Goal: Check status: Check status

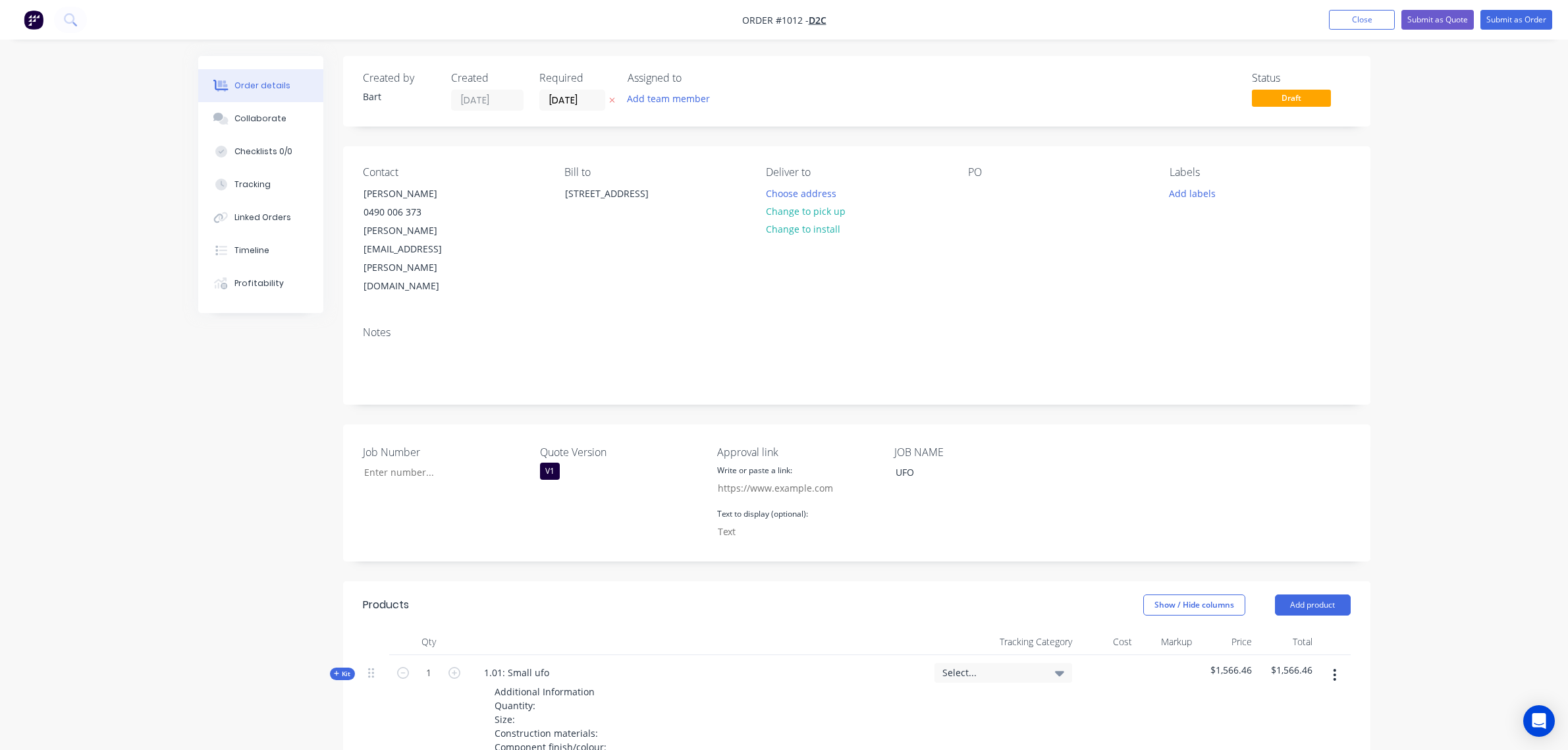
scroll to position [469, 0]
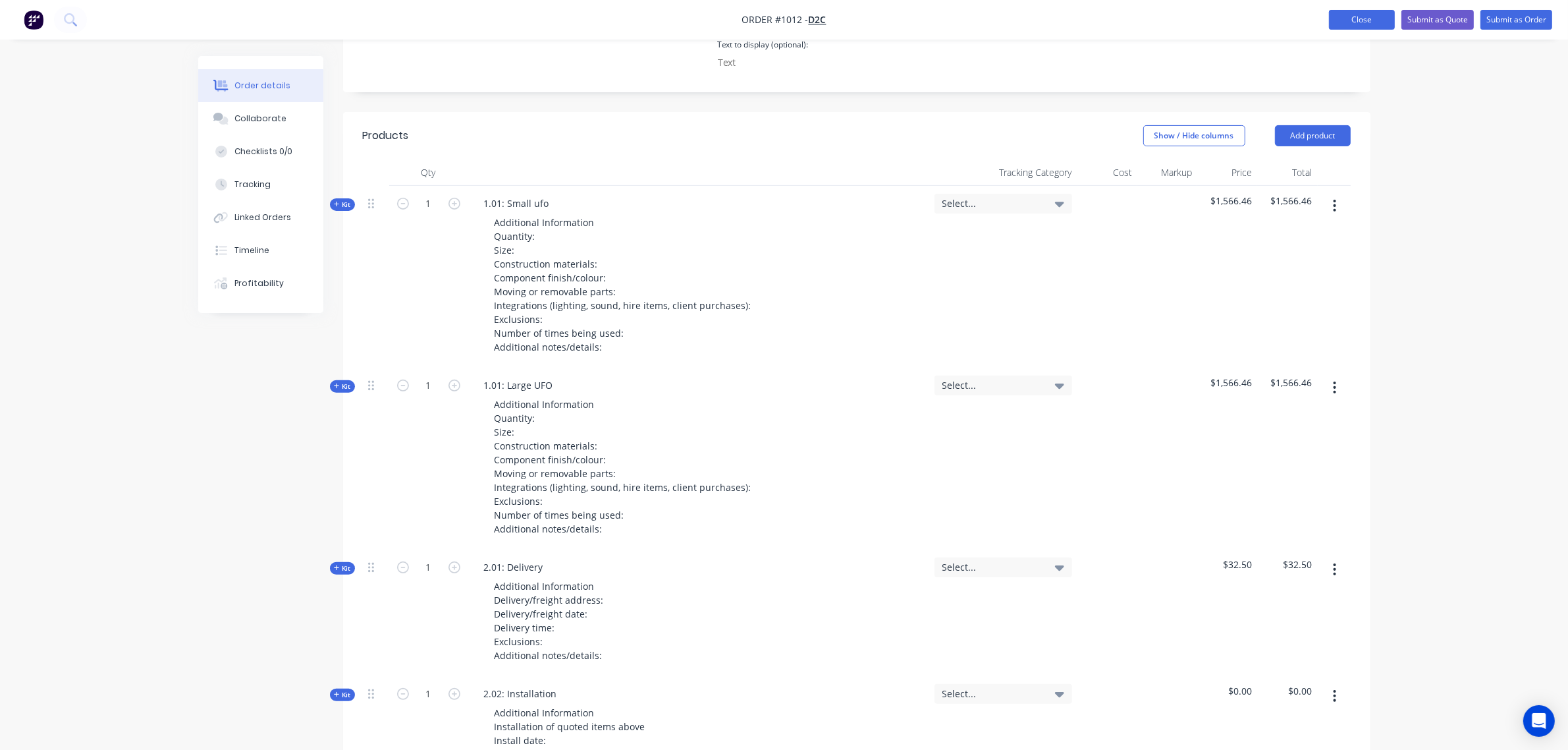
click at [1343, 21] on button "Close" at bounding box center [1362, 20] width 66 height 20
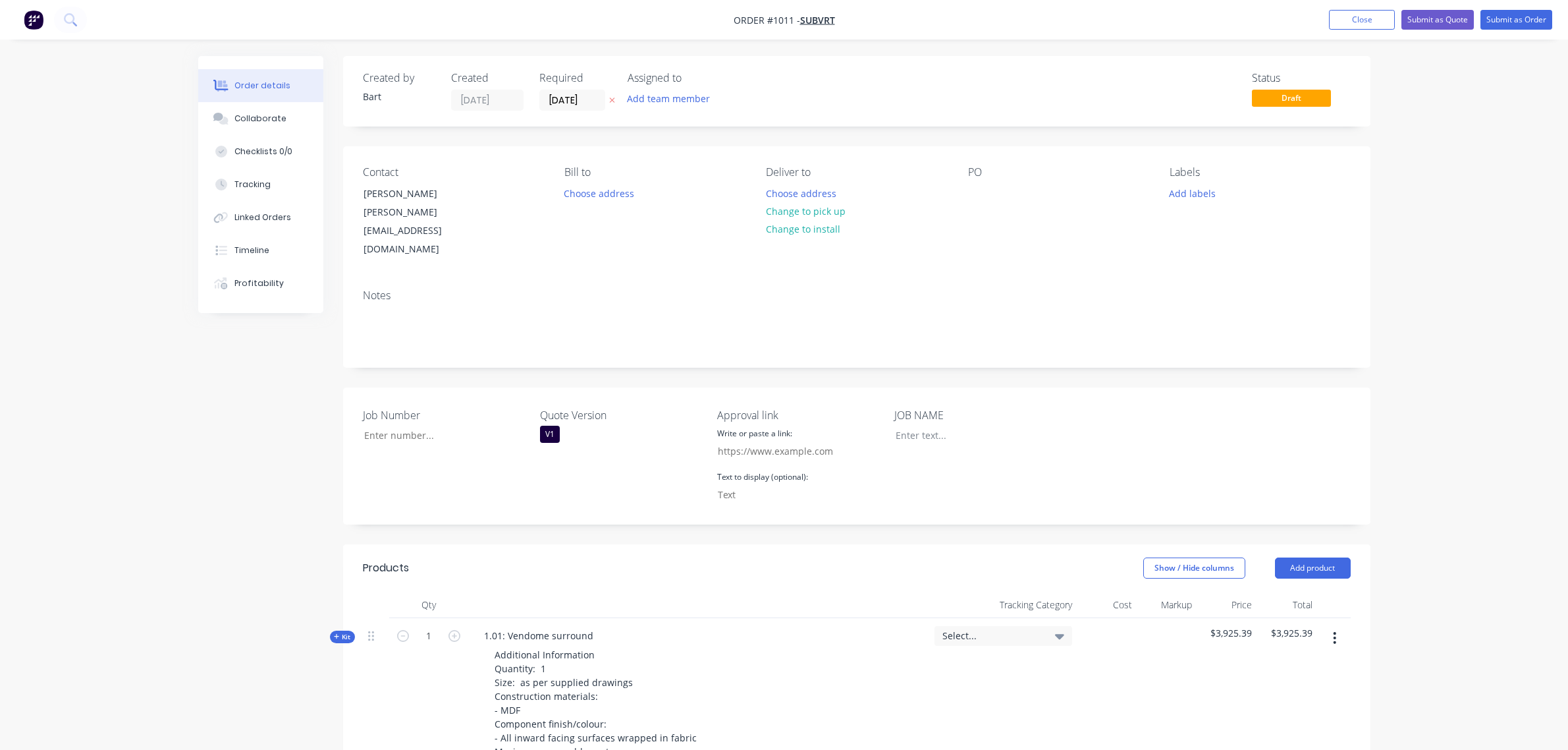
scroll to position [463, 0]
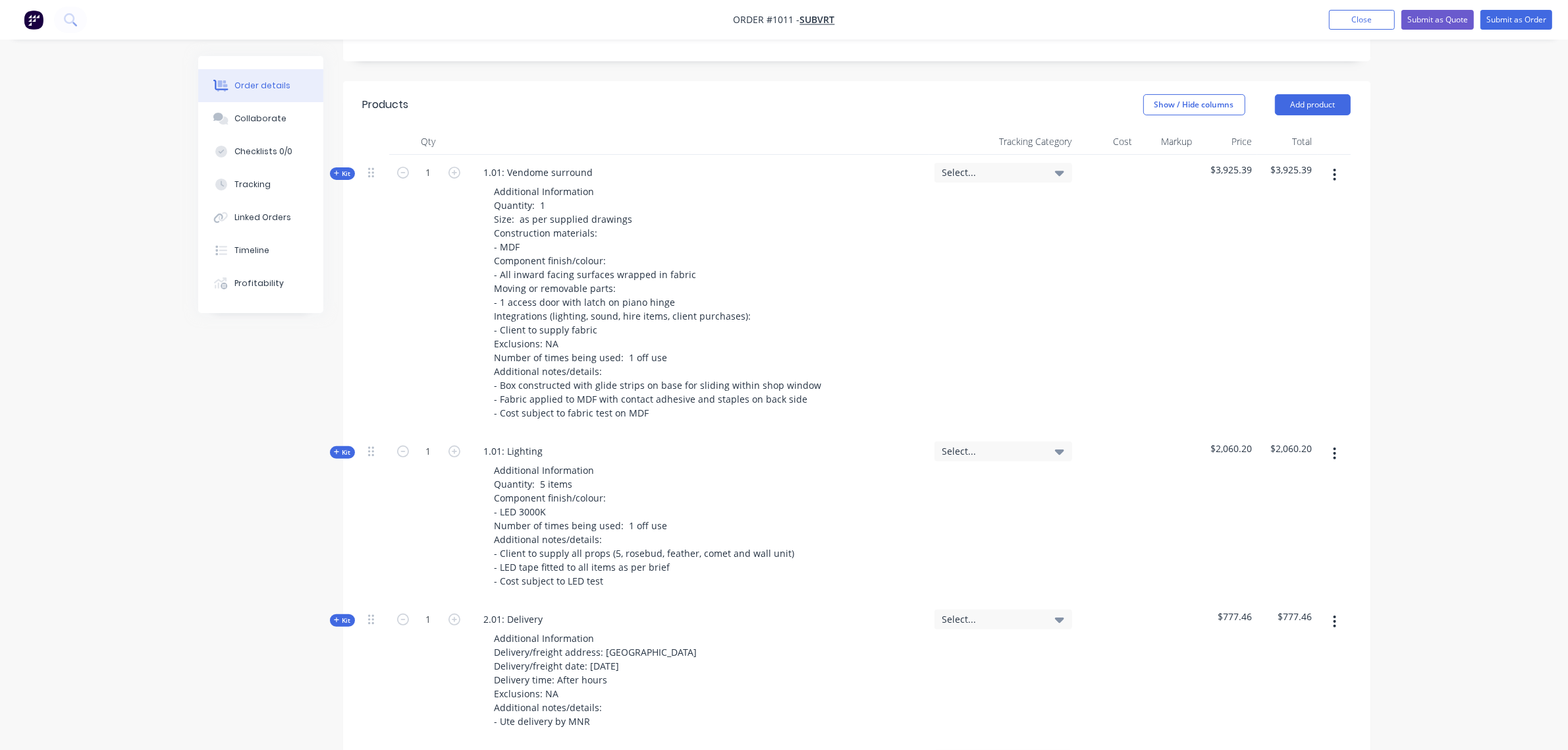
drag, startPoint x: 0, startPoint y: 0, endPoint x: 1317, endPoint y: 5, distance: 1317.0
click at [1337, 18] on button "Close" at bounding box center [1362, 20] width 66 height 20
